Goal: Find specific page/section: Find specific page/section

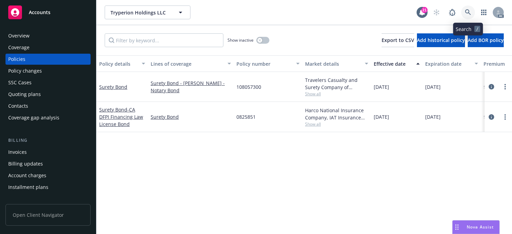
click at [468, 11] on icon at bounding box center [468, 12] width 6 height 6
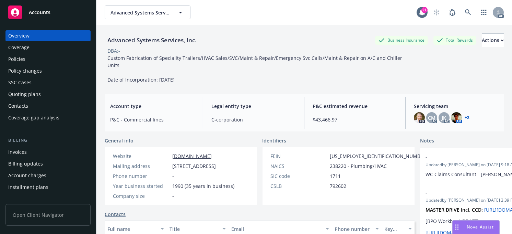
click at [16, 56] on div "Policies" at bounding box center [16, 59] width 17 height 11
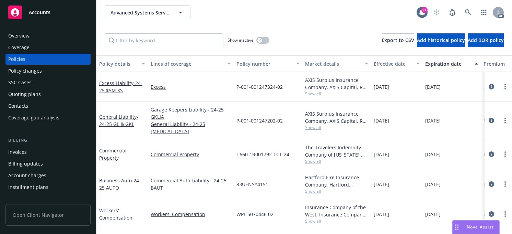
click at [396, 64] on div "Effective date" at bounding box center [393, 63] width 38 height 7
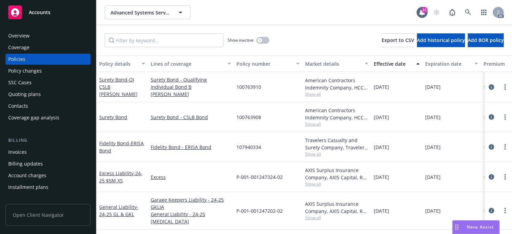
click at [396, 64] on div "Effective date" at bounding box center [393, 63] width 38 height 7
